Goal: Task Accomplishment & Management: Manage account settings

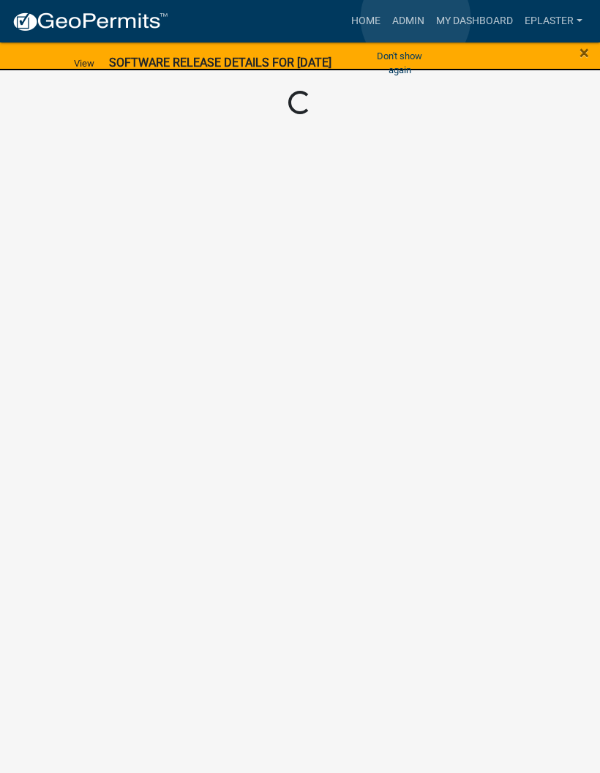
click at [417, 18] on link "Admin" at bounding box center [408, 21] width 44 height 28
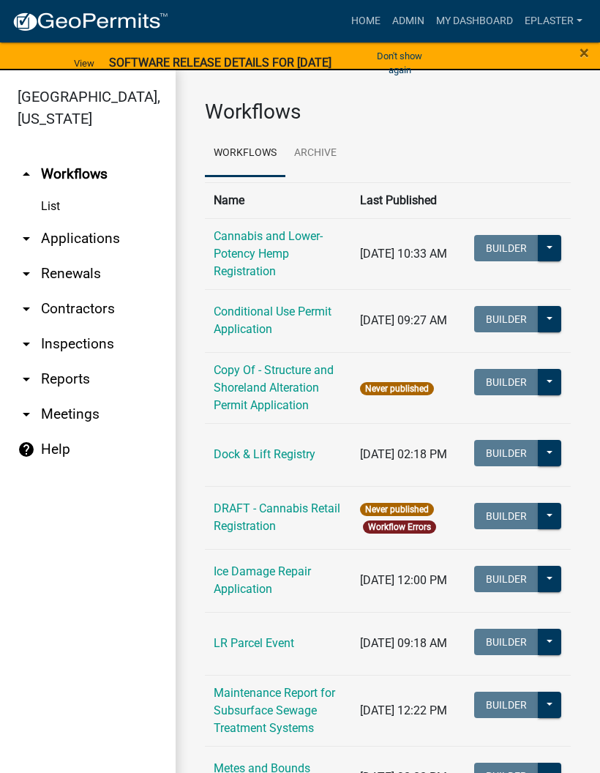
click at [72, 242] on link "arrow_drop_down Applications" at bounding box center [88, 238] width 176 height 35
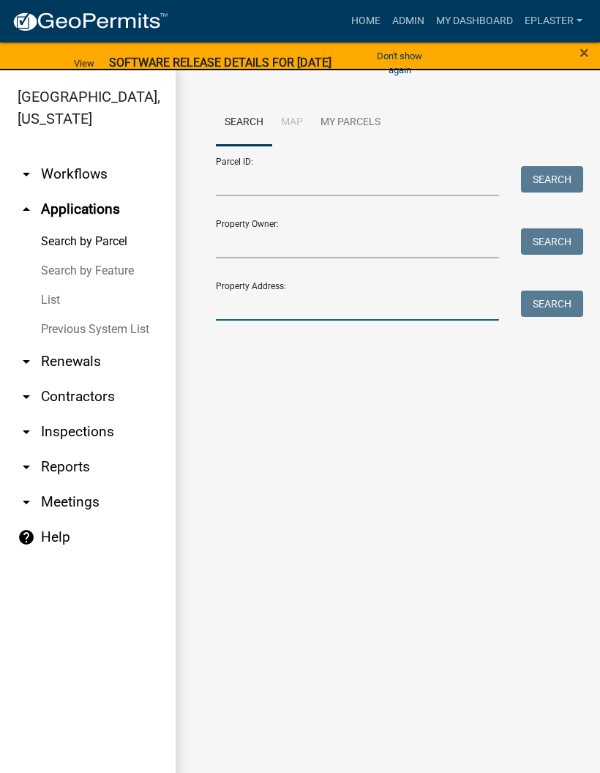
click at [367, 296] on input "Property Address:" at bounding box center [357, 306] width 283 height 30
type input "44667"
click at [543, 316] on button "Search" at bounding box center [552, 304] width 62 height 26
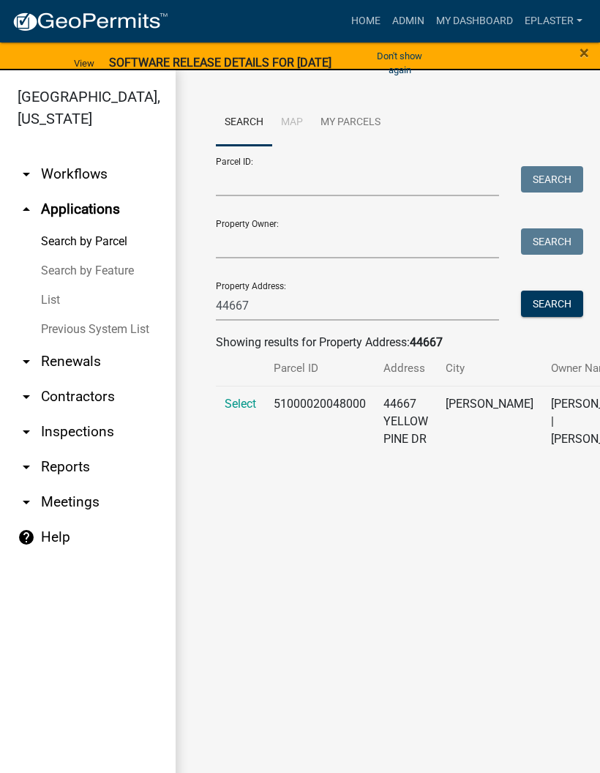
click at [232, 411] on span "Select" at bounding box center [240, 404] width 31 height 14
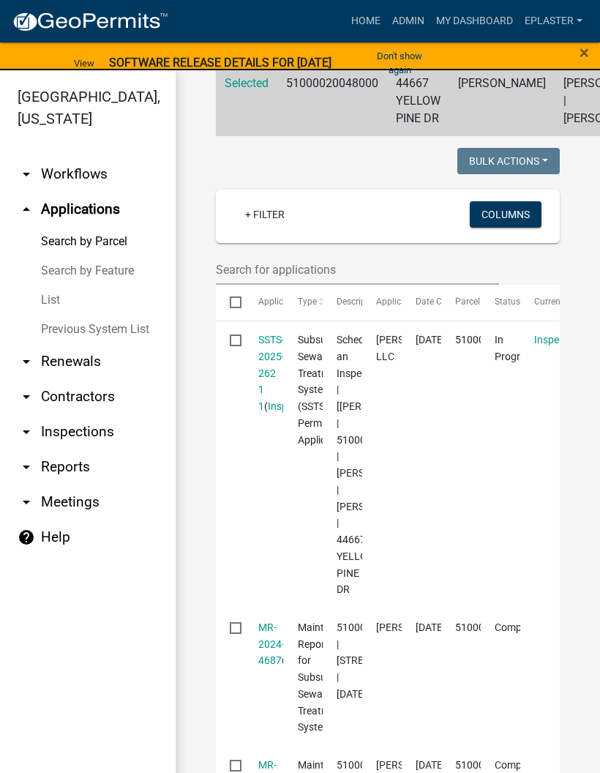
scroll to position [308, 0]
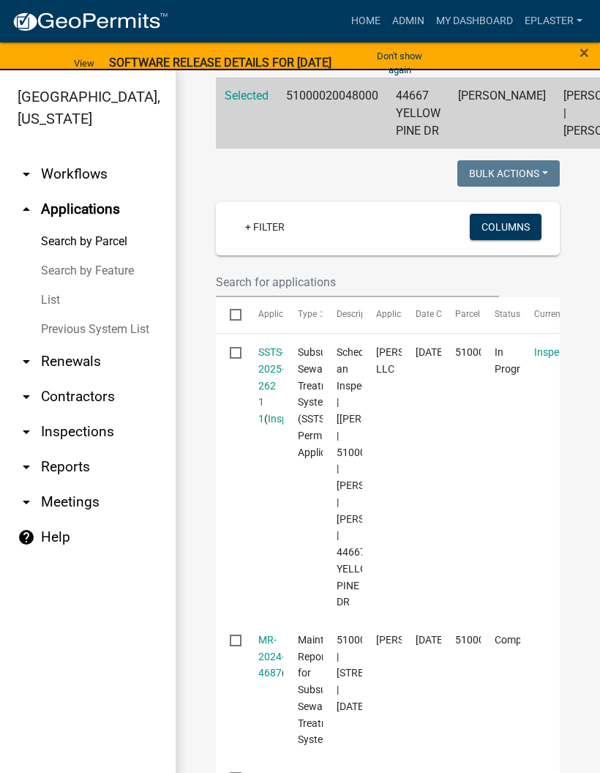
click at [264, 425] on link "SSTS-2025-262 1 1" at bounding box center [271, 385] width 26 height 78
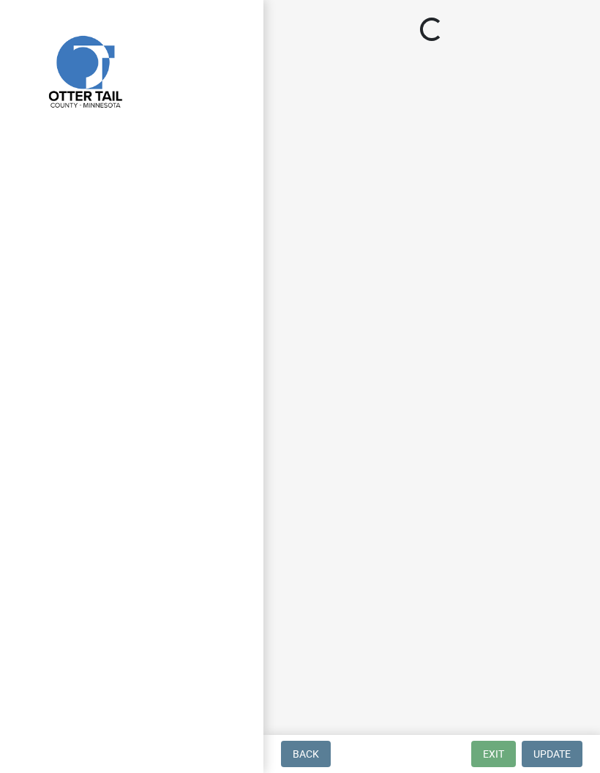
select select "710d5f49-2663-4e73-9718-d0c4e189f5ed"
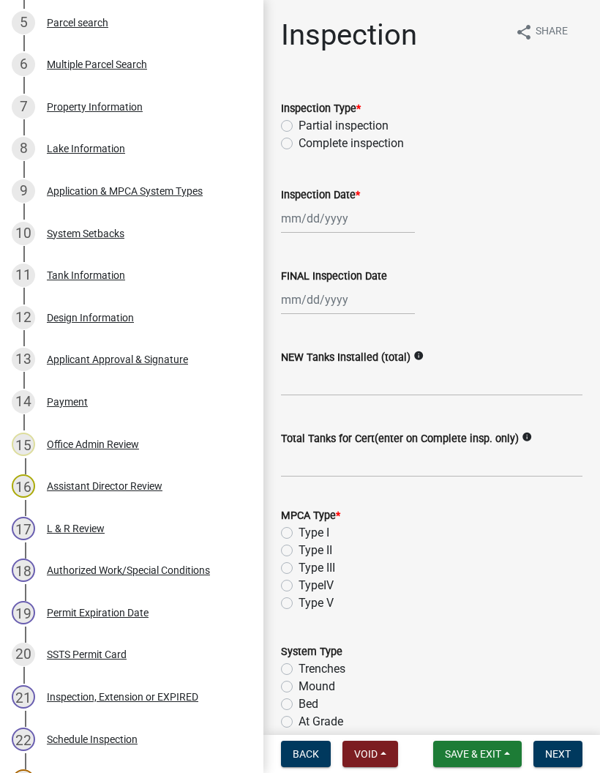
scroll to position [720, 0]
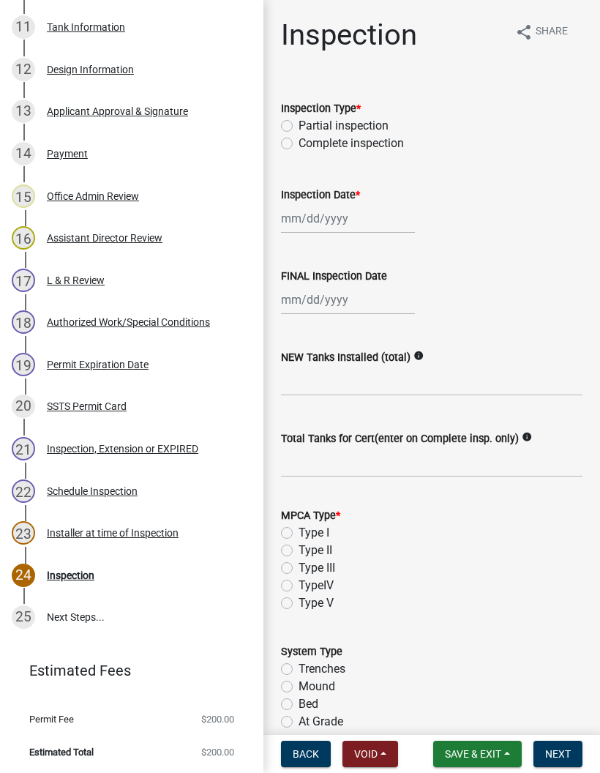
click at [202, 317] on div "Authorized Work/Special Conditions" at bounding box center [128, 322] width 163 height 10
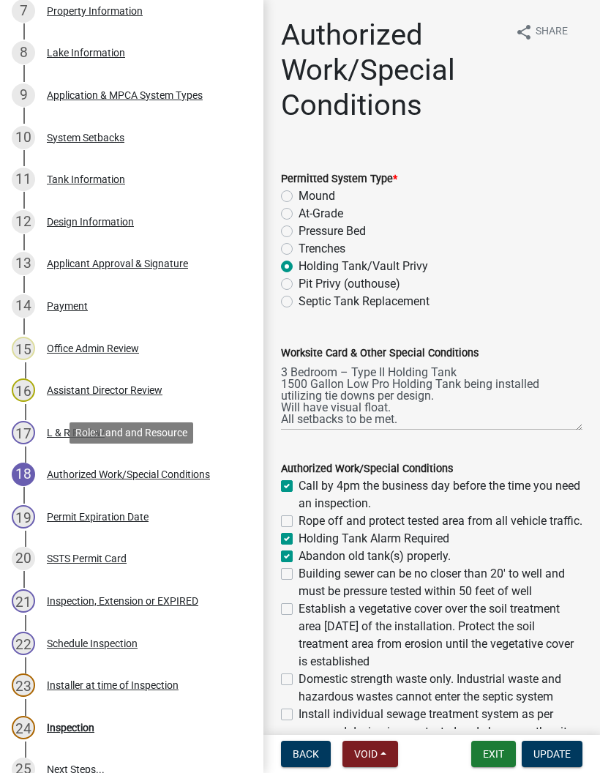
scroll to position [567, 0]
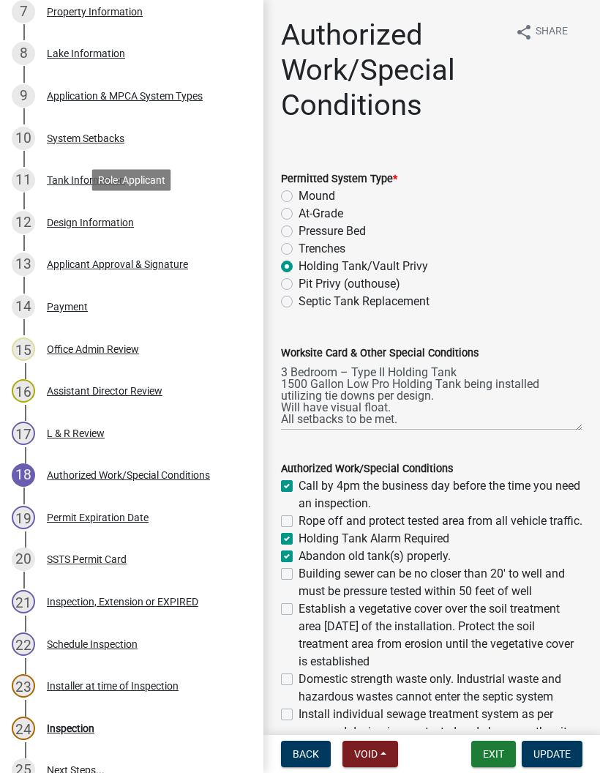
click at [174, 218] on div "12 Design Information" at bounding box center [126, 222] width 228 height 23
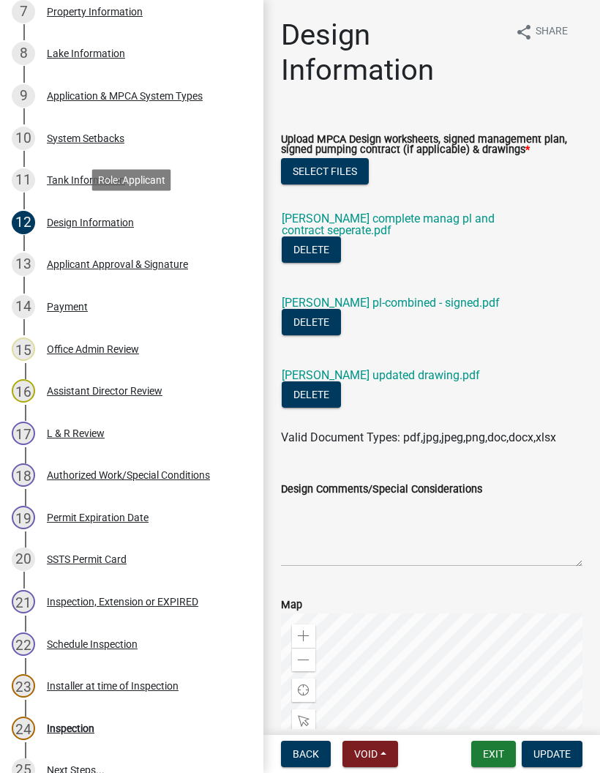
scroll to position [0, 0]
click at [450, 214] on link "[PERSON_NAME] complete manag pl and contract seperate.pdf" at bounding box center [388, 225] width 213 height 26
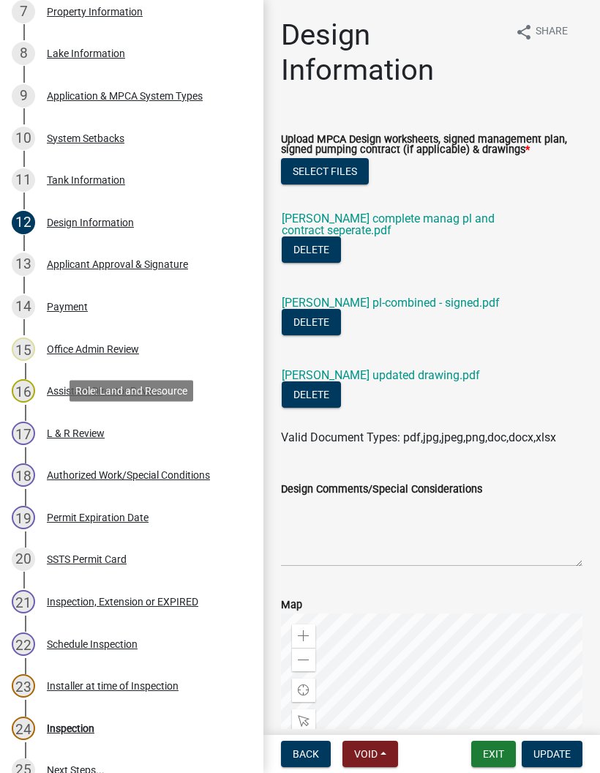
click at [206, 430] on div "17 L & R Review" at bounding box center [126, 433] width 228 height 23
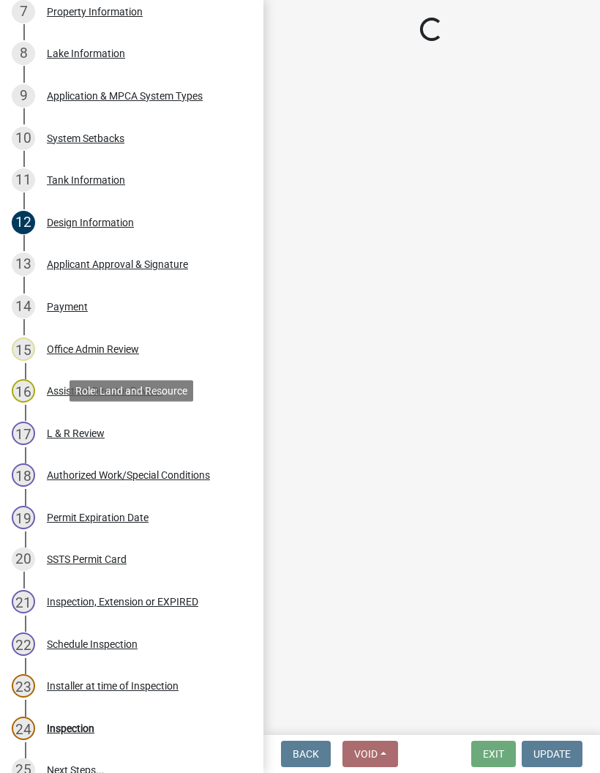
select select "c924b0b6-8bab-4fad-8e2d-179555df0fda"
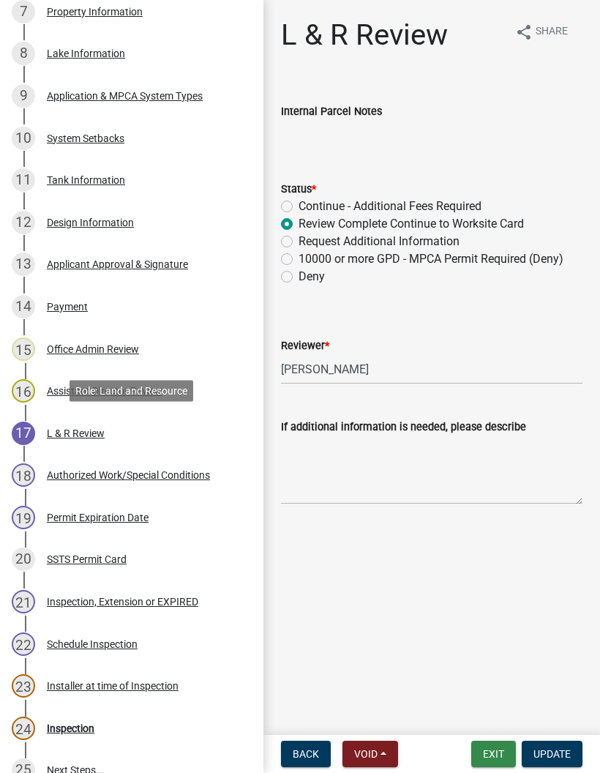
click at [498, 753] on button "Exit" at bounding box center [493, 754] width 45 height 26
